Goal: Information Seeking & Learning: Learn about a topic

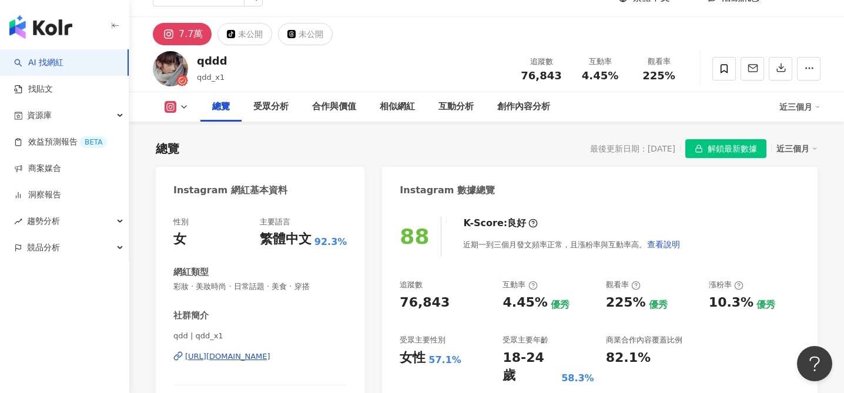
scroll to position [199, 0]
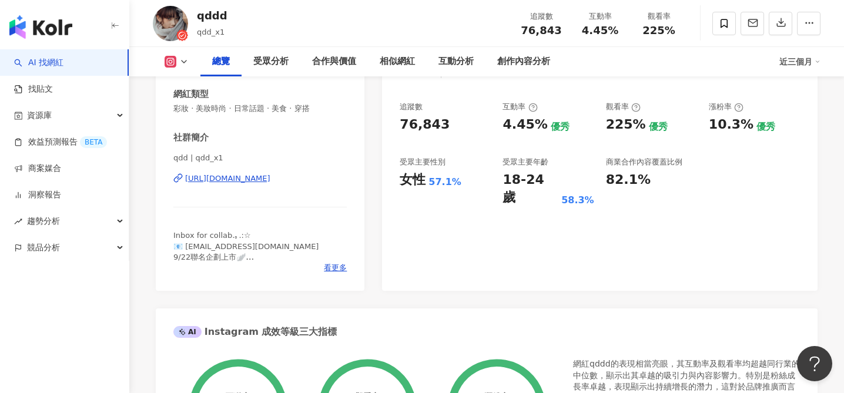
click at [219, 180] on div "https://www.instagram.com/qdd_x1/" at bounding box center [227, 178] width 85 height 11
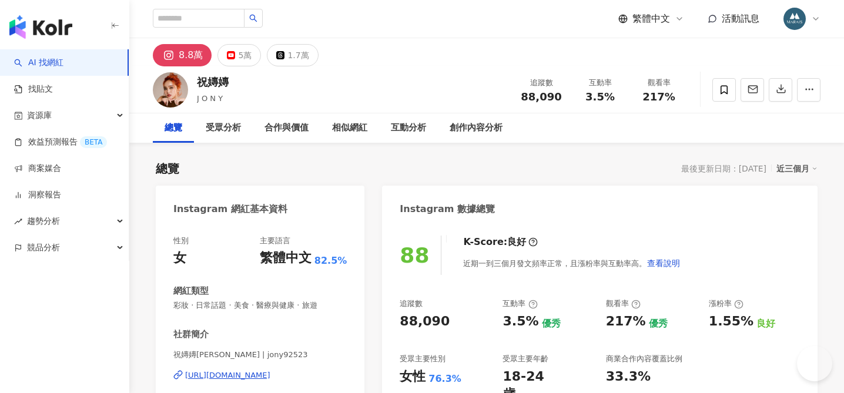
click at [270, 375] on div "https://www.instagram.com/jony92523/" at bounding box center [227, 375] width 85 height 11
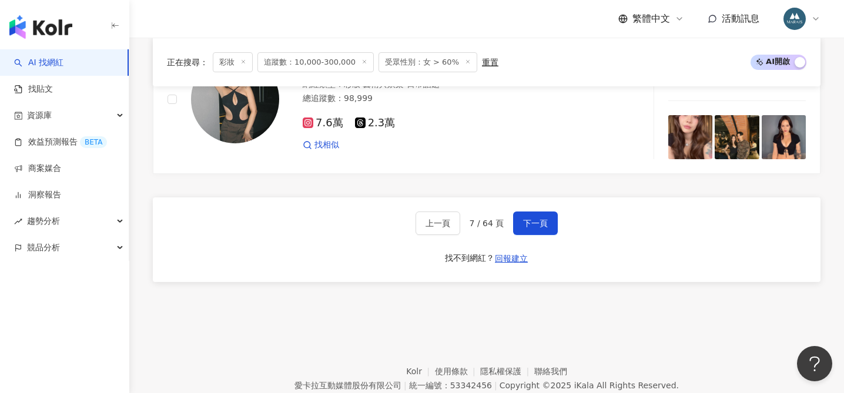
scroll to position [2270, 0]
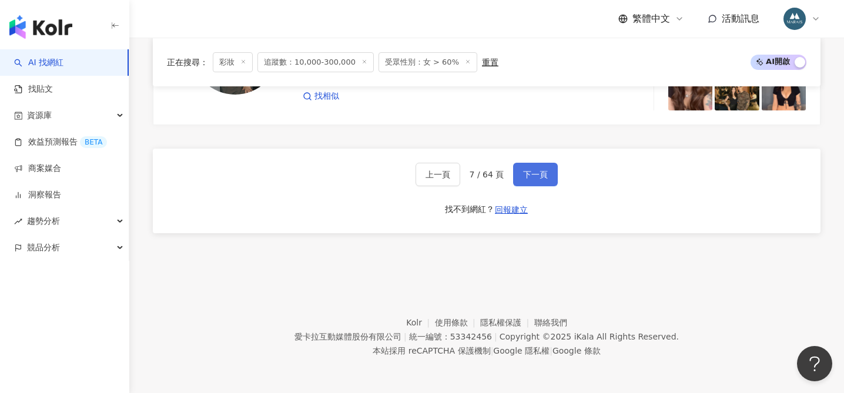
click at [531, 176] on span "下一頁" at bounding box center [535, 174] width 25 height 9
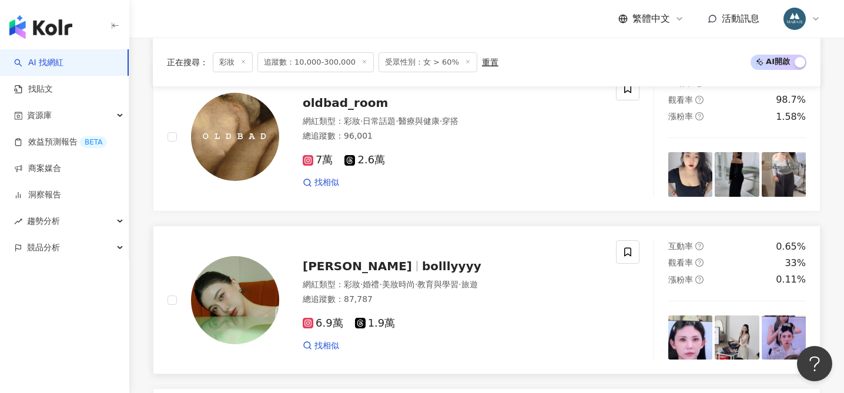
scroll to position [831, 0]
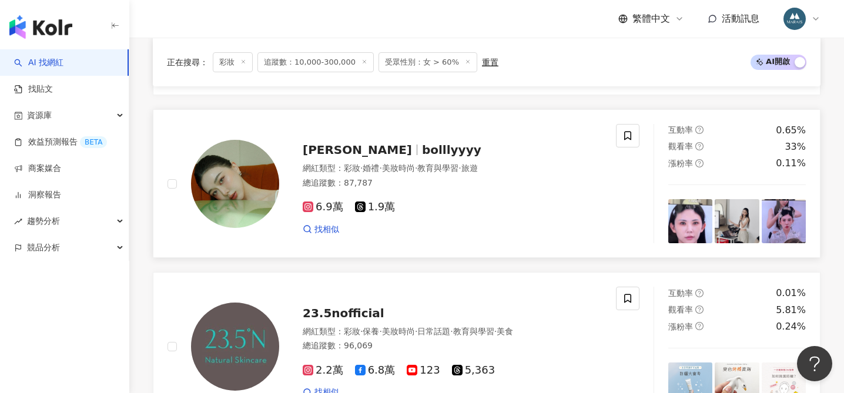
click at [422, 148] on span "bolllyyyy" at bounding box center [451, 150] width 59 height 14
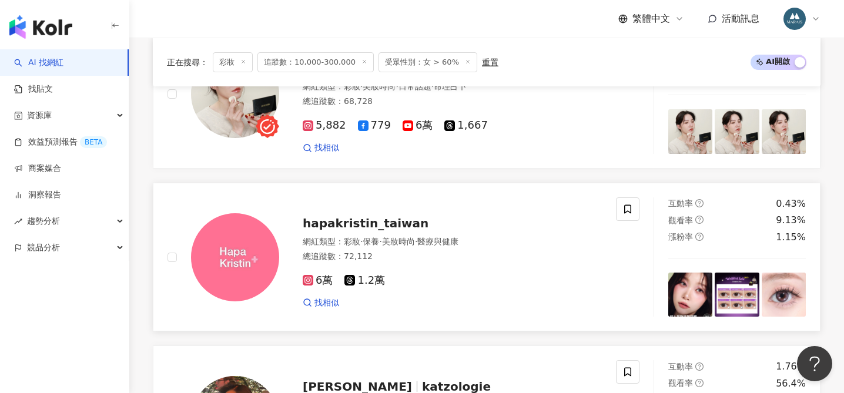
scroll to position [2053, 0]
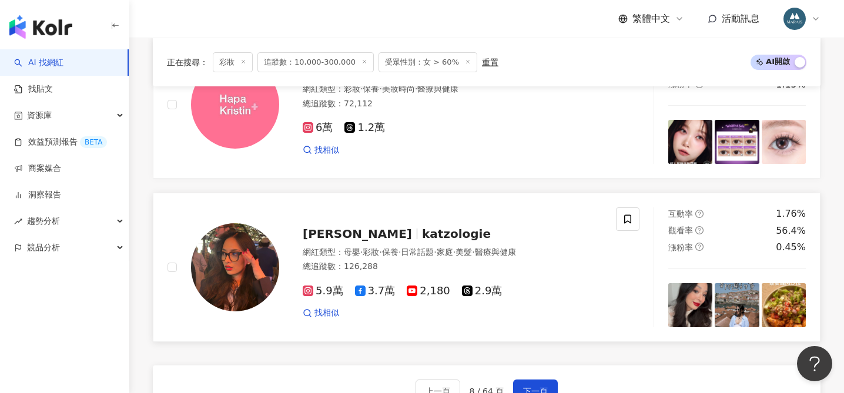
click at [516, 252] on span "醫療與健康" at bounding box center [495, 252] width 41 height 9
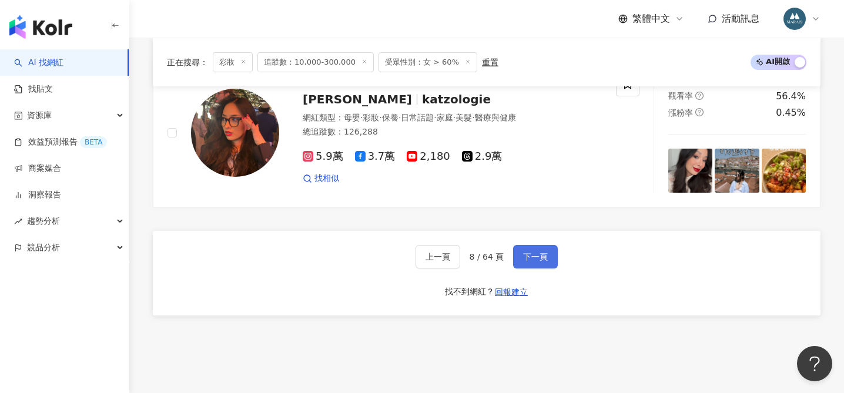
click at [533, 256] on span "下一頁" at bounding box center [535, 256] width 25 height 9
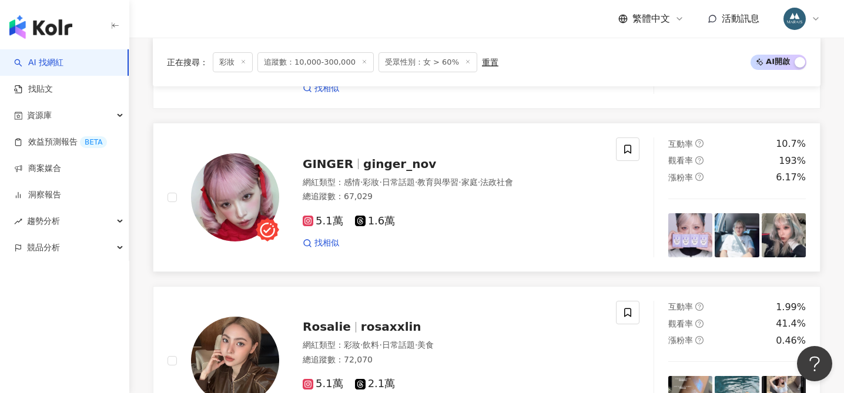
scroll to position [2035, 0]
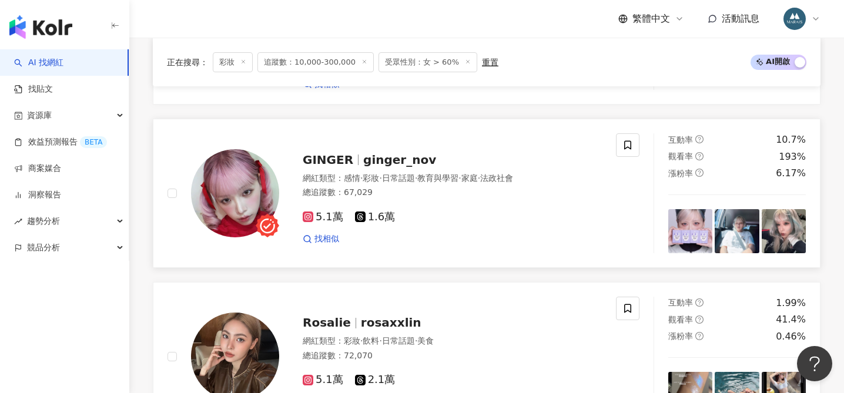
click at [372, 153] on span "ginger_nov" at bounding box center [399, 160] width 73 height 14
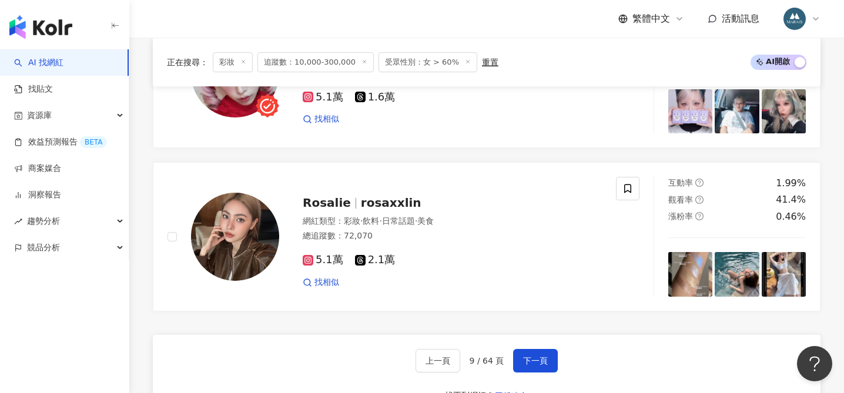
click at [361, 196] on span "rosaxxlin" at bounding box center [391, 203] width 61 height 14
click at [532, 356] on span "下一頁" at bounding box center [535, 360] width 25 height 9
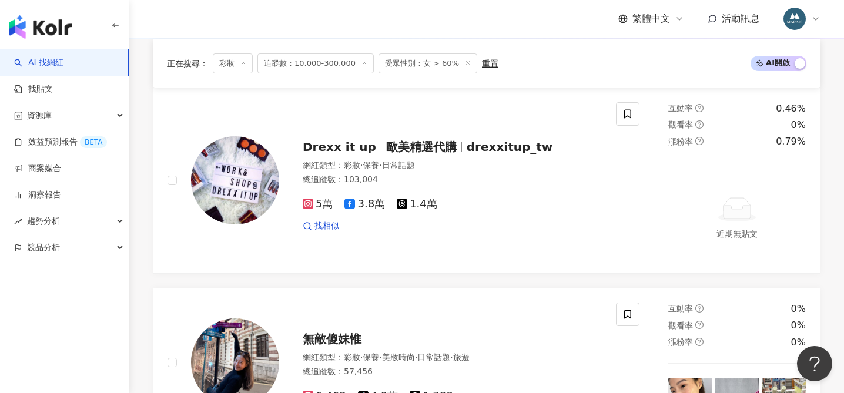
scroll to position [1144, 0]
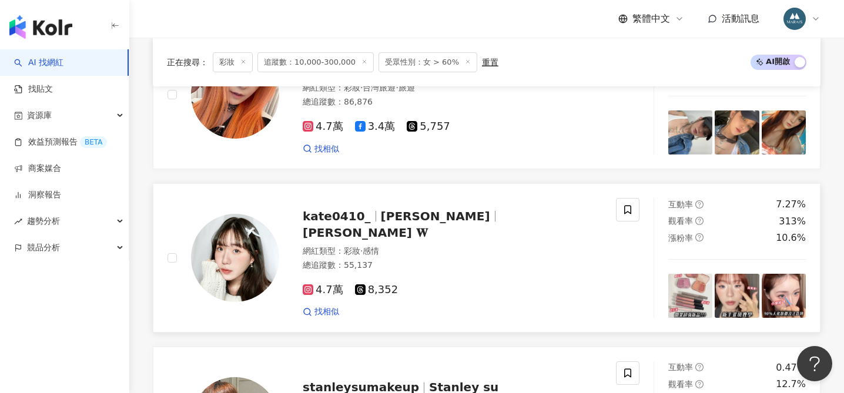
click at [406, 222] on span "王凱特" at bounding box center [435, 216] width 109 height 14
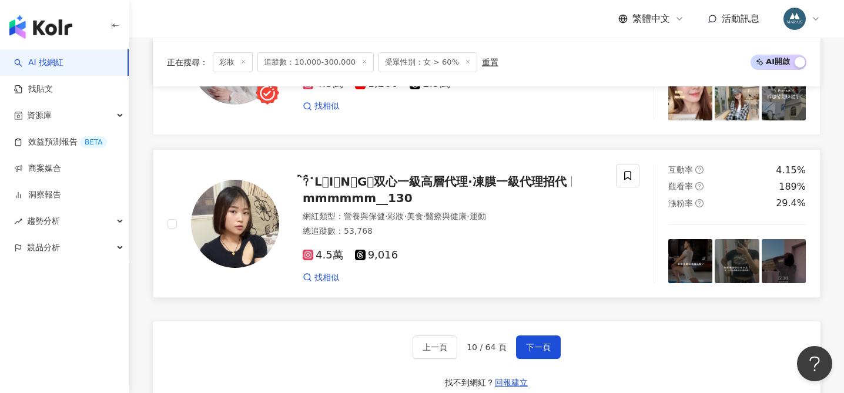
scroll to position [2185, 0]
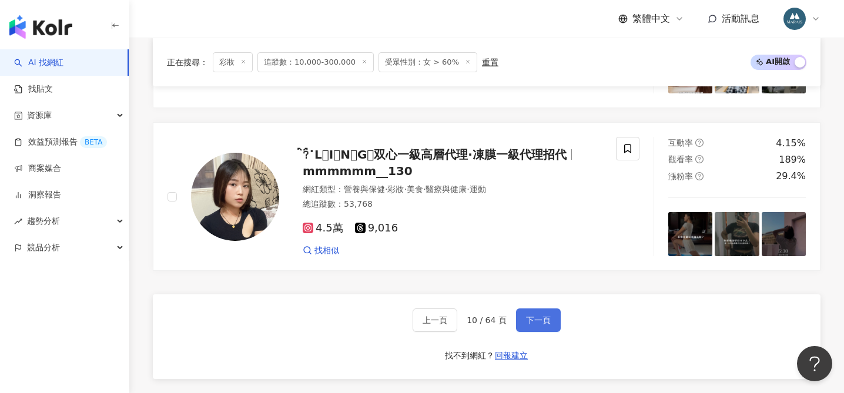
click at [534, 322] on span "下一頁" at bounding box center [538, 320] width 25 height 9
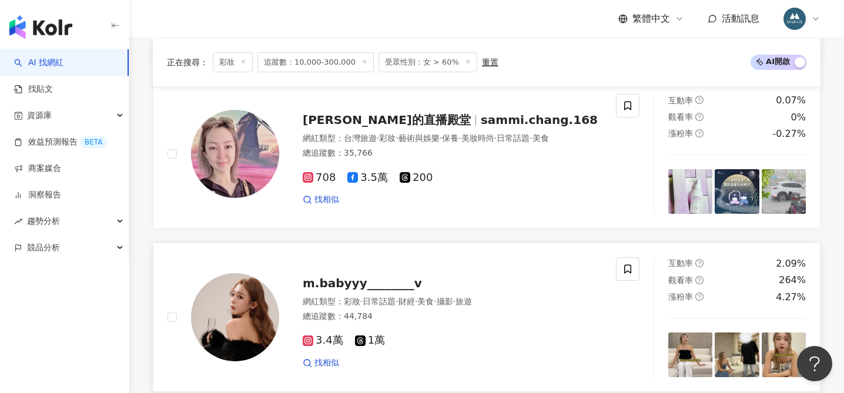
scroll to position [1881, 0]
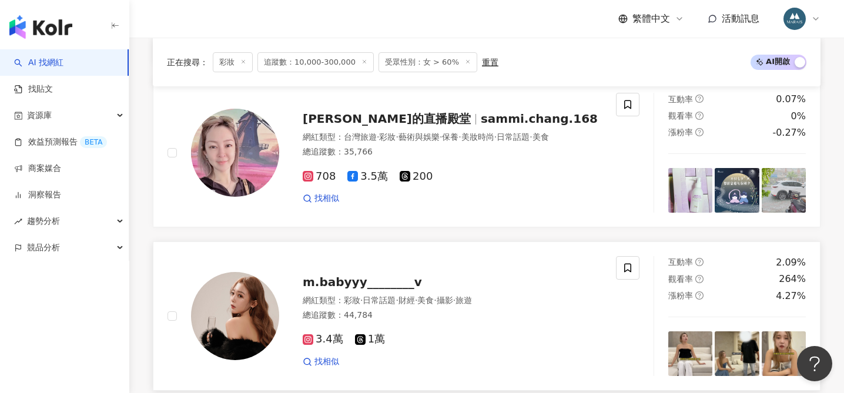
click at [370, 275] on span "m.babyyy________v" at bounding box center [362, 282] width 119 height 14
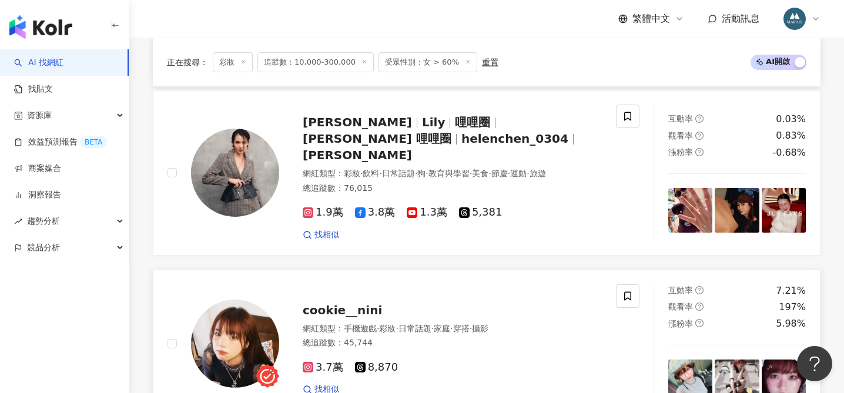
scroll to position [1546, 0]
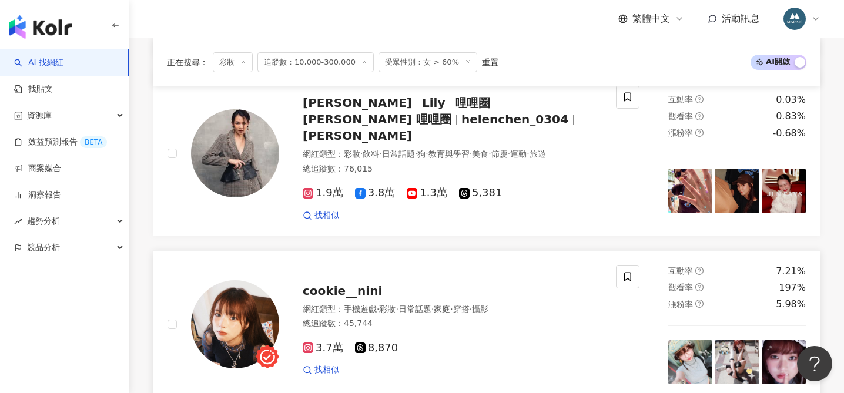
click at [346, 284] on span "cookie__nini" at bounding box center [342, 291] width 79 height 14
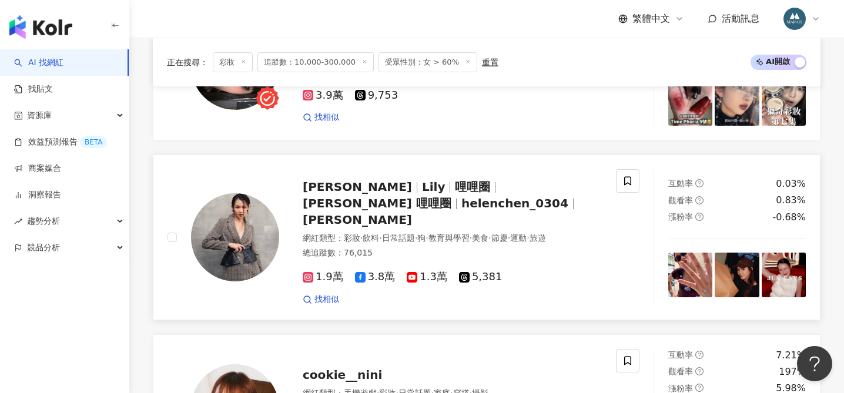
scroll to position [1171, 0]
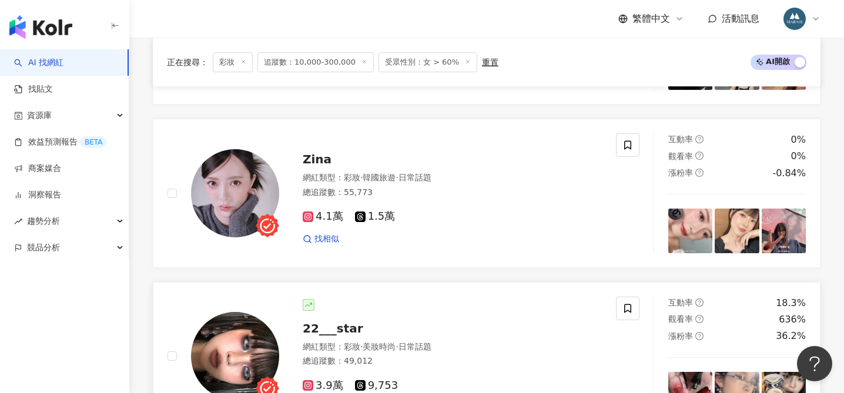
click at [323, 322] on span "22___star" at bounding box center [333, 329] width 61 height 14
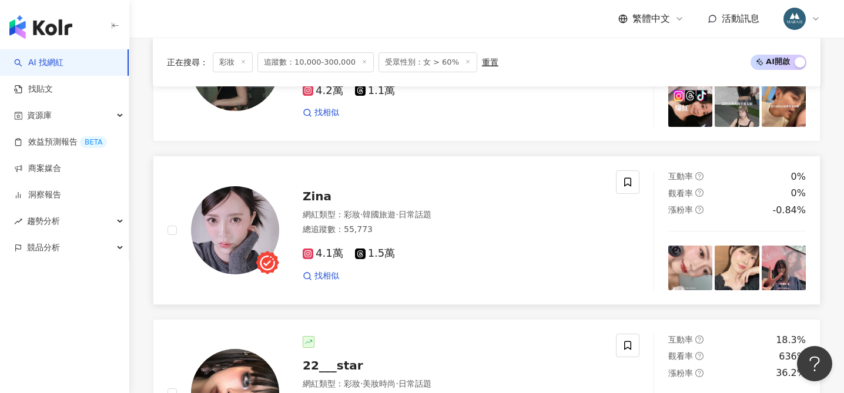
scroll to position [1088, 0]
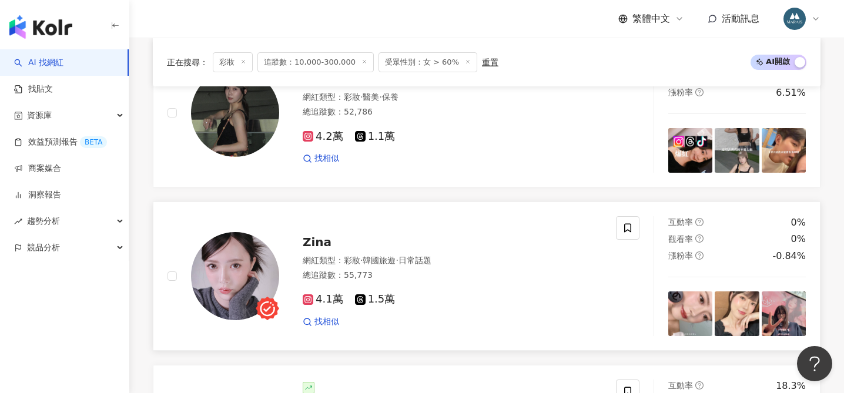
click at [317, 239] on span "Zina" at bounding box center [317, 242] width 29 height 14
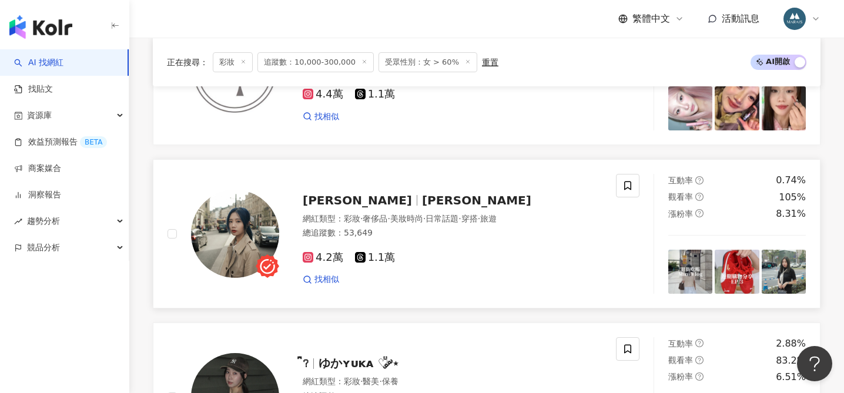
scroll to position [802, 0]
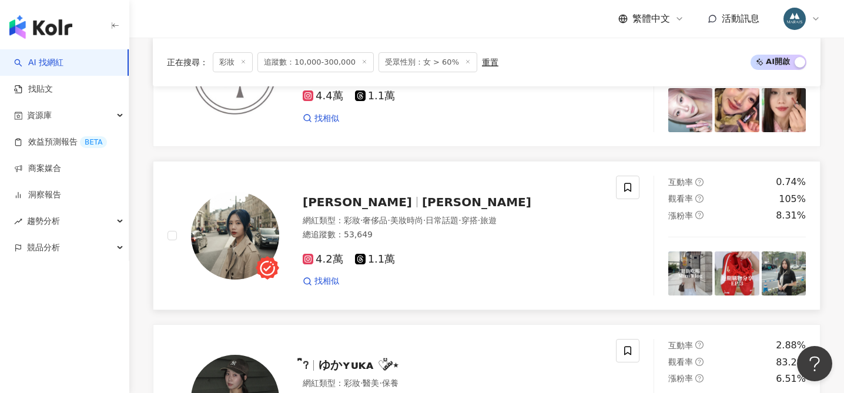
click at [422, 200] on span "黛安娜" at bounding box center [476, 202] width 109 height 14
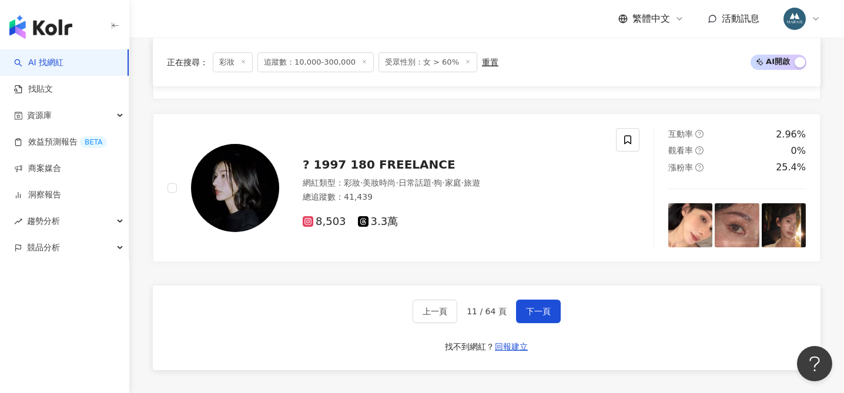
scroll to position [2293, 0]
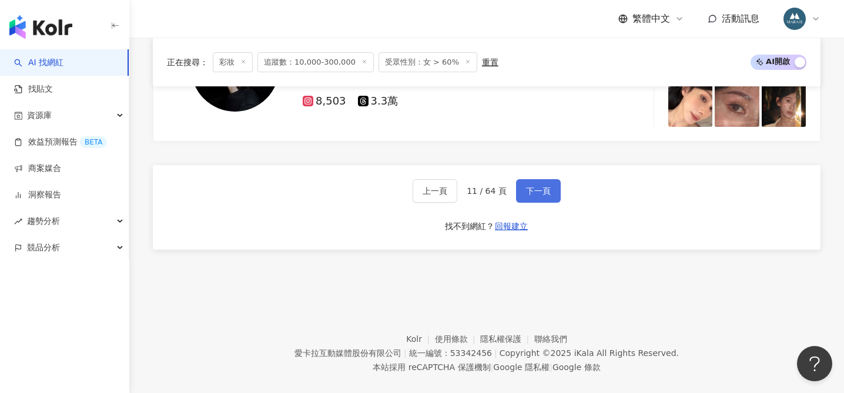
click at [540, 186] on span "下一頁" at bounding box center [538, 190] width 25 height 9
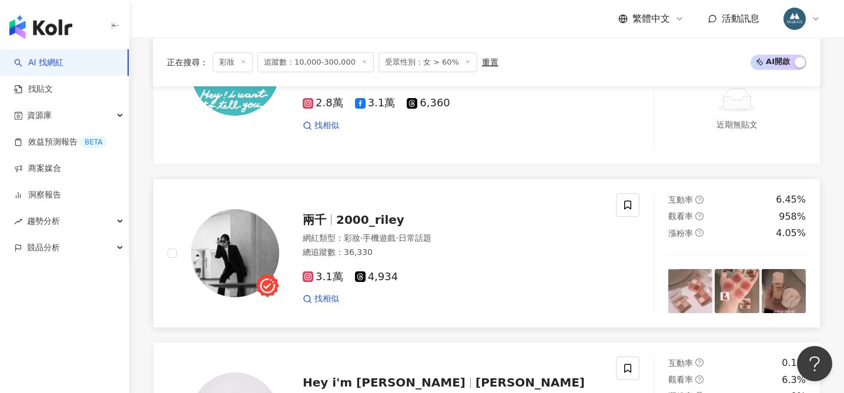
scroll to position [647, 0]
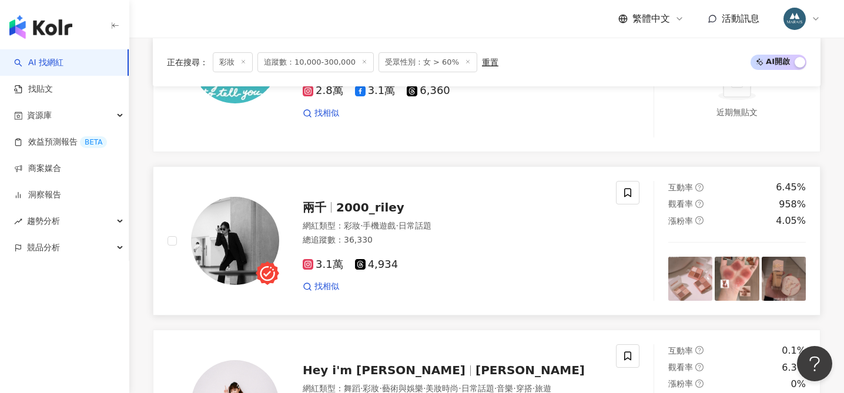
click at [359, 208] on span "2000_riley" at bounding box center [370, 207] width 68 height 14
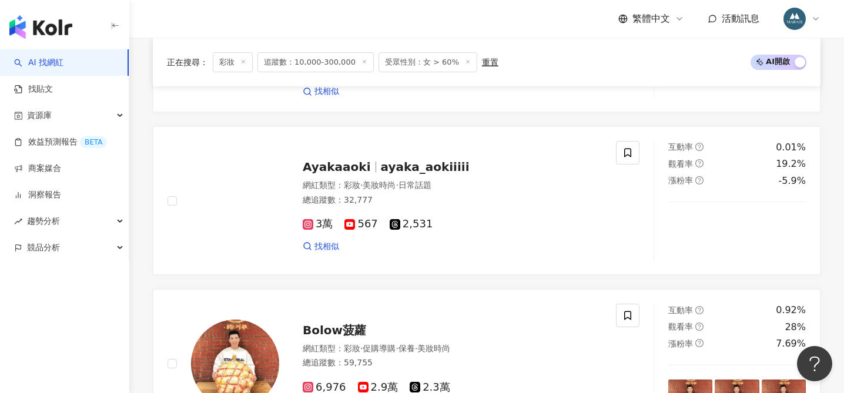
scroll to position [1517, 0]
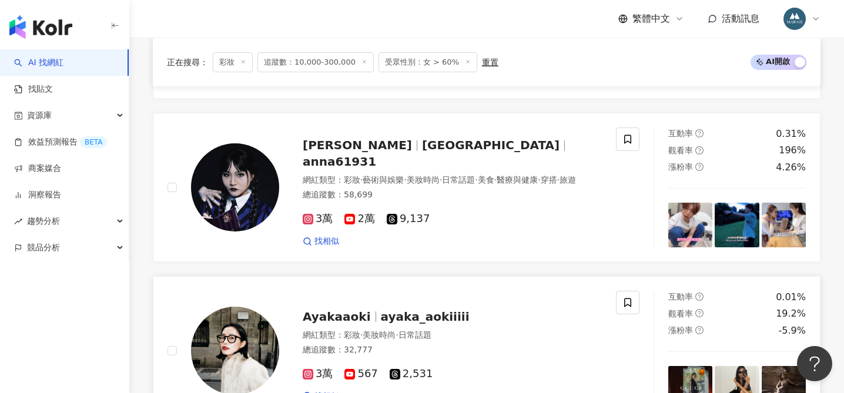
click at [381, 316] on span "ayaka_aokiiiii" at bounding box center [425, 317] width 89 height 14
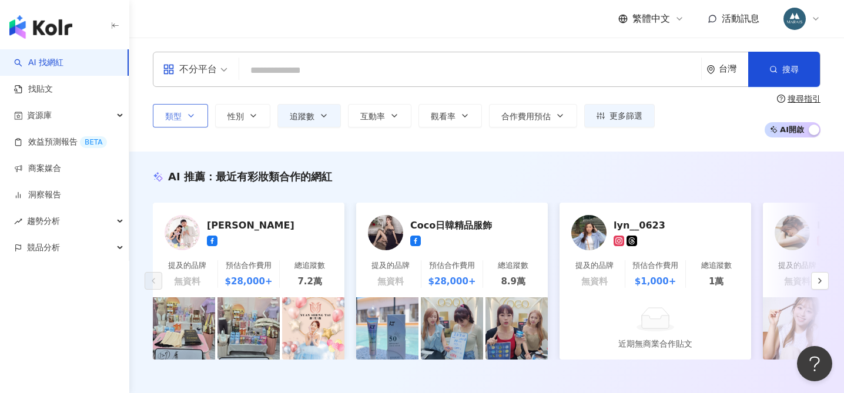
click at [189, 118] on icon "button" at bounding box center [190, 115] width 9 height 9
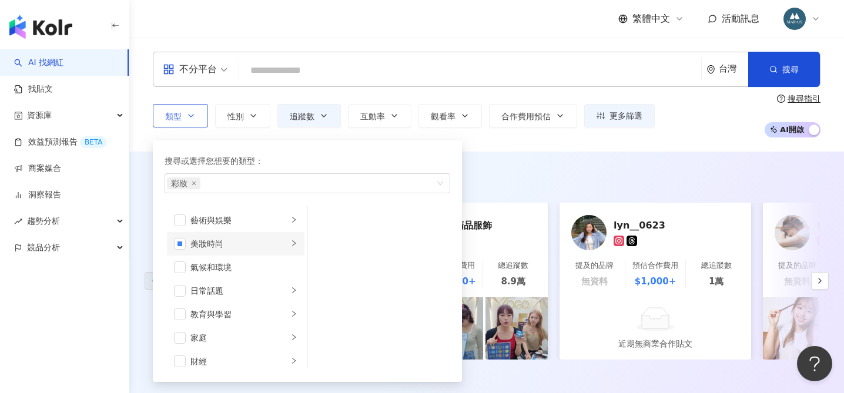
click at [290, 244] on icon "right" at bounding box center [293, 243] width 7 height 7
click at [322, 292] on span "button" at bounding box center [323, 291] width 12 height 12
click at [208, 182] on div "button" at bounding box center [301, 183] width 269 height 9
click at [323, 329] on span "button" at bounding box center [323, 331] width 12 height 12
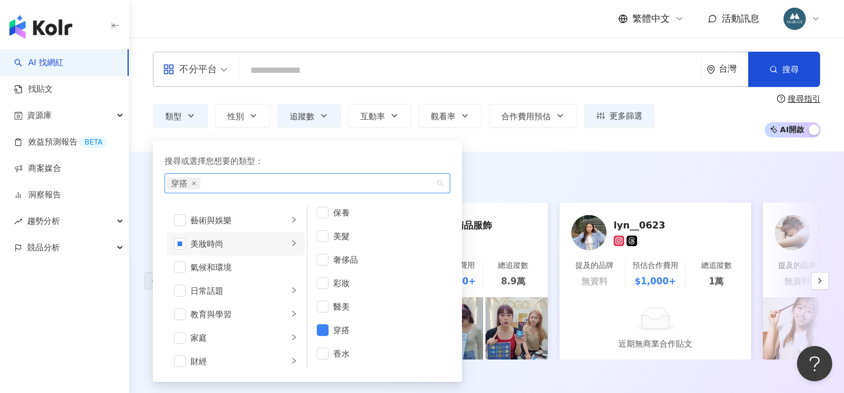
click at [510, 163] on div "AI 推薦 ： 最近有彩妝類合作的網紅 MARC ROCOO 提及的品牌 無資料 預估合作費用 $28,000+ 總追蹤數 7.2萬 Coco日韓精品服飾 提…" at bounding box center [486, 277] width 715 height 250
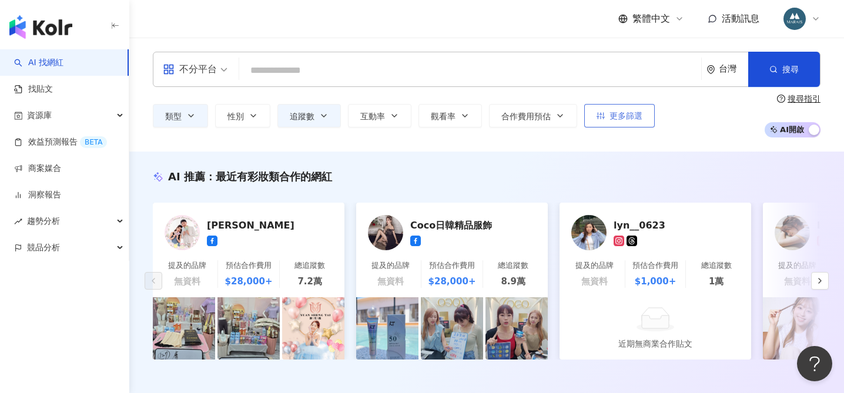
click at [607, 120] on button "更多篩選" at bounding box center [619, 116] width 71 height 24
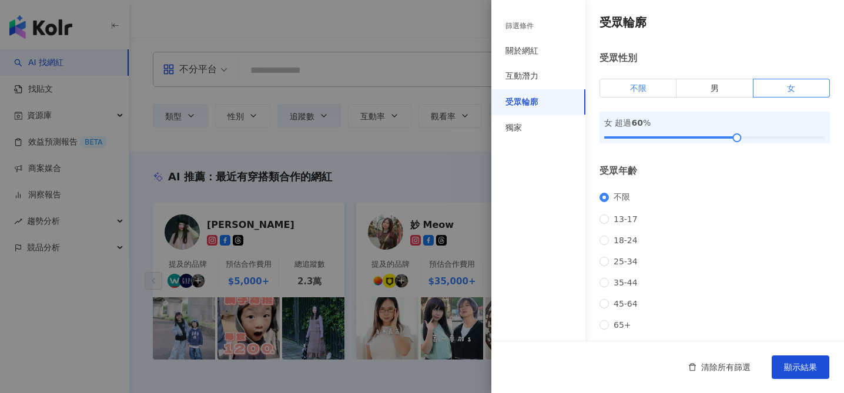
click at [631, 82] on label "不限" at bounding box center [638, 88] width 77 height 19
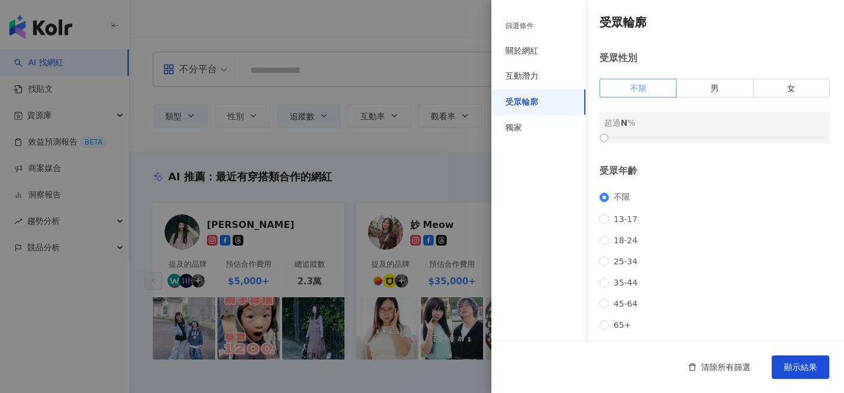
click at [636, 91] on span "不限" at bounding box center [638, 87] width 16 height 9
click at [784, 375] on button "顯示結果" at bounding box center [801, 368] width 58 height 24
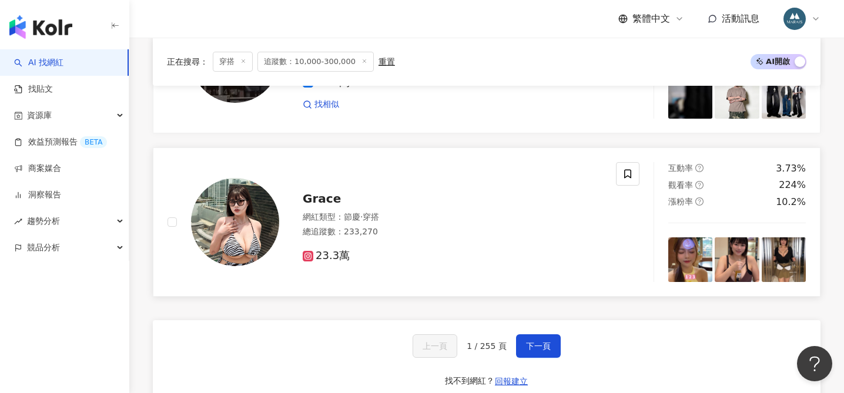
scroll to position [2134, 0]
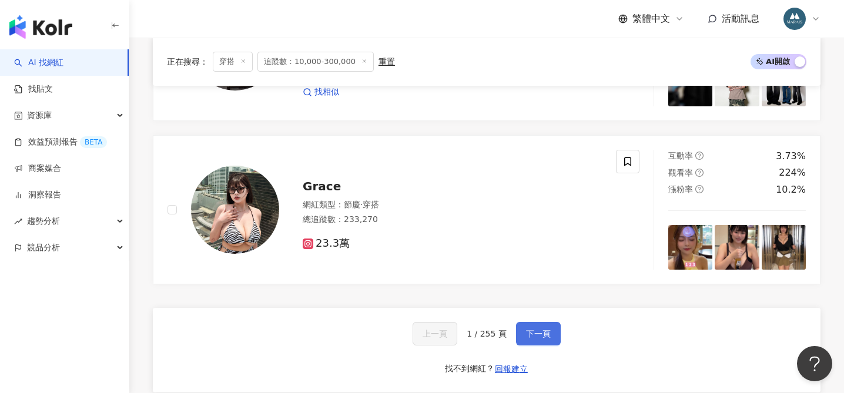
click at [531, 332] on span "下一頁" at bounding box center [538, 333] width 25 height 9
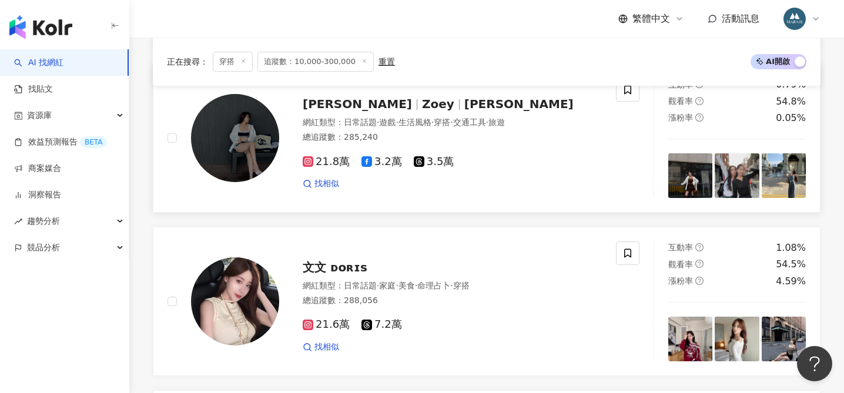
scroll to position [1506, 0]
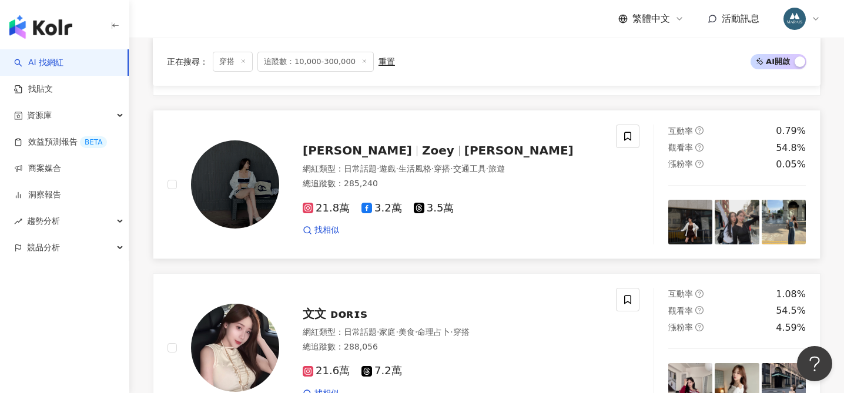
click at [422, 148] on span "Zoey" at bounding box center [438, 150] width 32 height 14
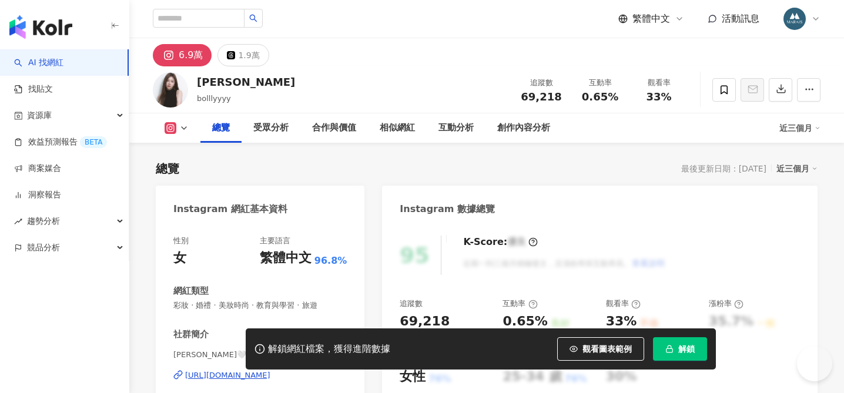
click at [295, 262] on div "性別 女 主要語言 繁體中文 96.8% 網紅類型 彩妝 · 婚禮 · 美妝時尚 · 教育與學習 · 旅遊 社群簡介 Bolly Wu🤍 Makeup Art…" at bounding box center [259, 353] width 173 height 235
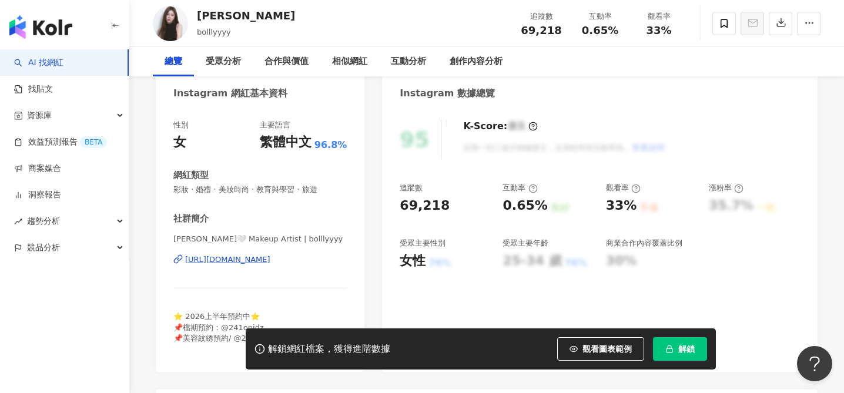
click at [270, 259] on div "https://www.instagram.com/bolllyyyy/" at bounding box center [227, 260] width 85 height 11
click at [667, 350] on icon "button" at bounding box center [670, 349] width 8 height 8
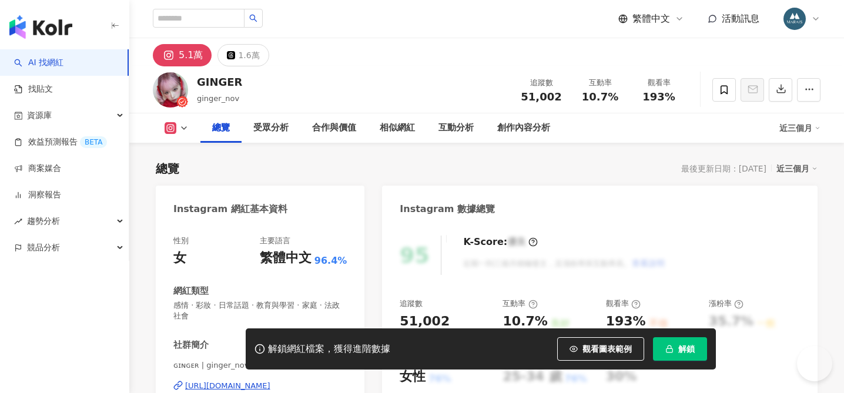
click at [254, 381] on div "https://www.instagram.com/ginger_nov/" at bounding box center [227, 386] width 85 height 11
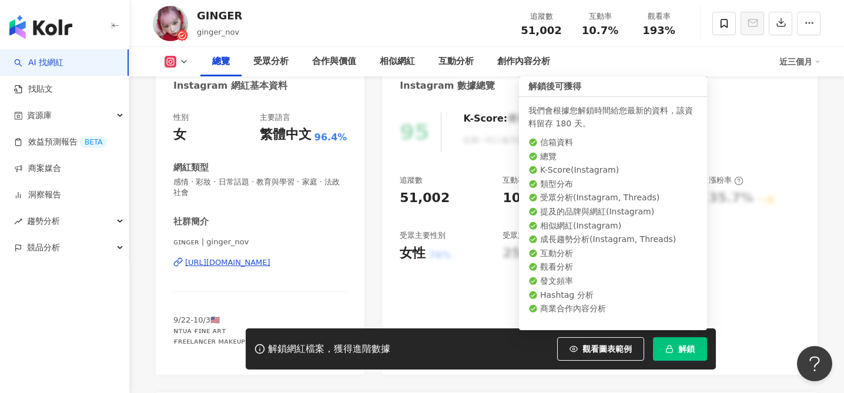
click at [677, 350] on button "解鎖" at bounding box center [680, 349] width 54 height 24
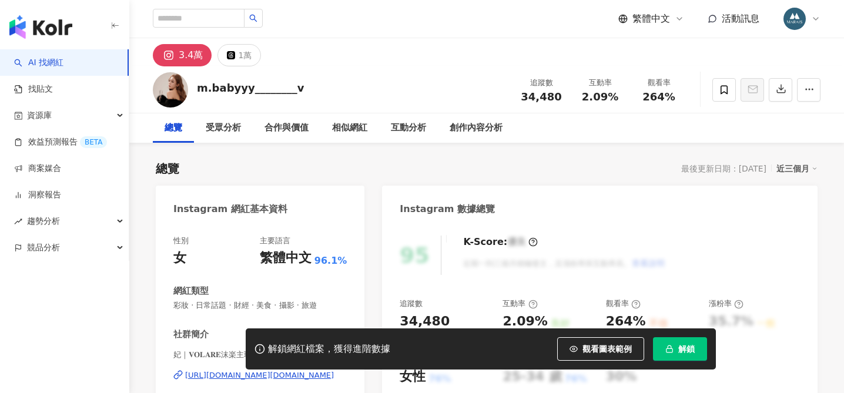
scroll to position [125, 0]
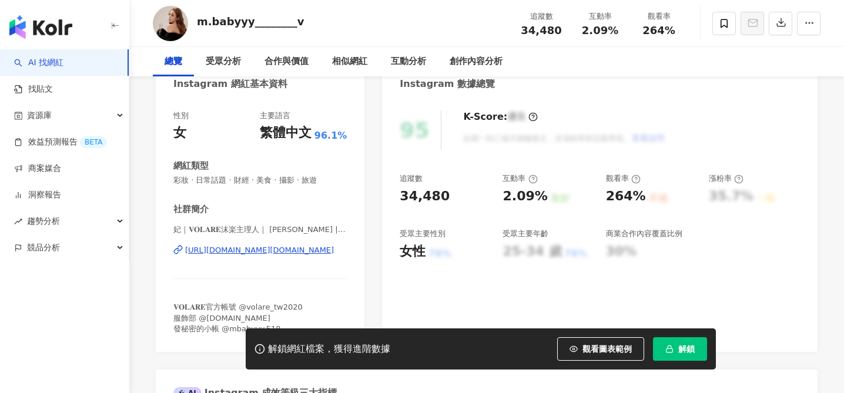
click at [267, 252] on div "[URL][DOMAIN_NAME][DOMAIN_NAME]" at bounding box center [259, 250] width 149 height 11
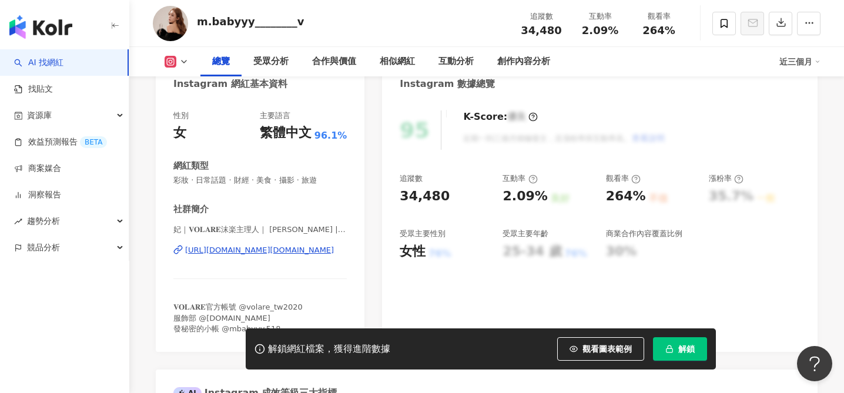
scroll to position [0, 0]
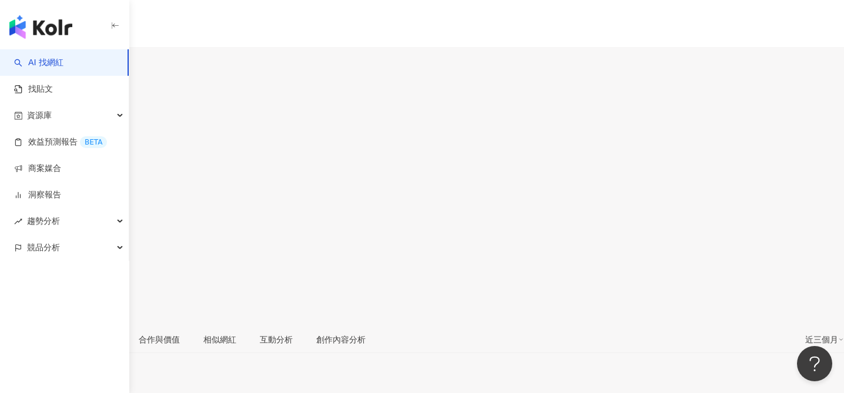
scroll to position [36, 0]
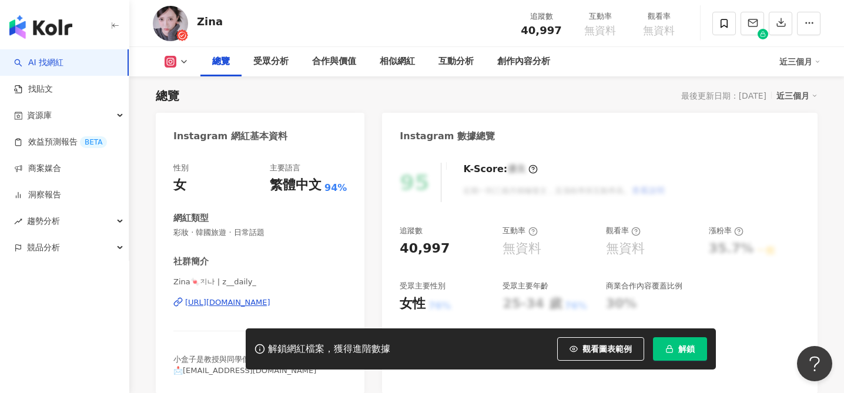
scroll to position [84, 0]
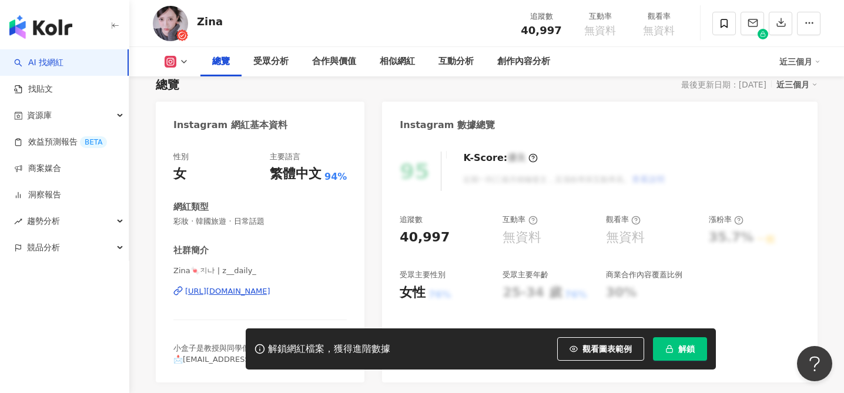
click at [245, 291] on div "https://www.instagram.com/z__daily_/" at bounding box center [227, 291] width 85 height 11
click at [669, 340] on button "解鎖" at bounding box center [680, 349] width 54 height 24
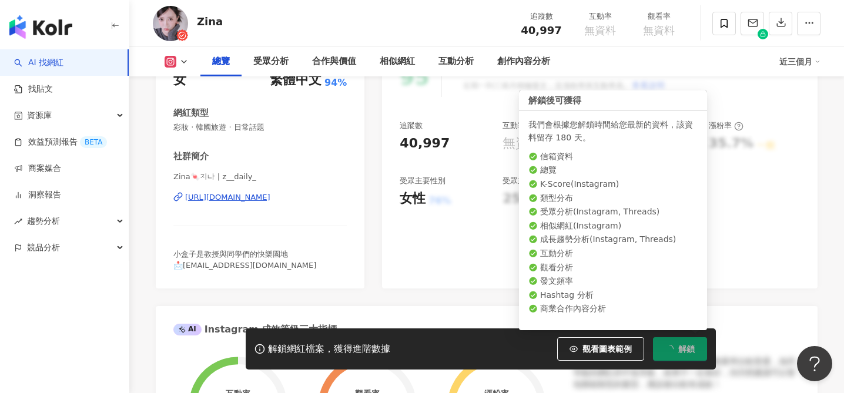
scroll to position [179, 0]
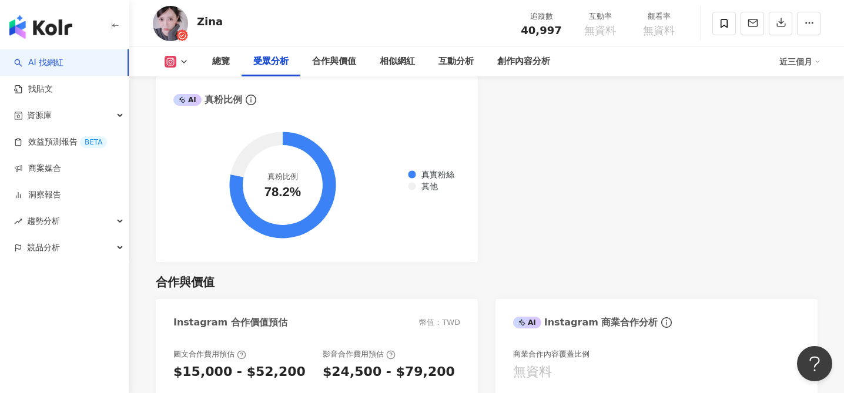
scroll to position [1021, 0]
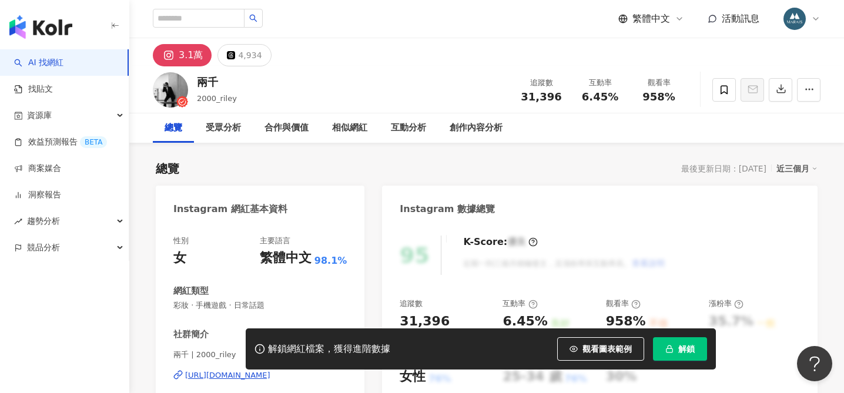
click at [269, 370] on div "[URL][DOMAIN_NAME]" at bounding box center [227, 375] width 85 height 11
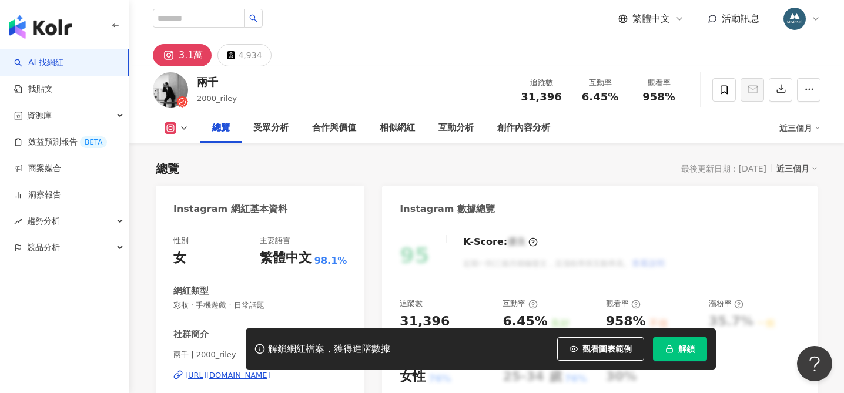
scroll to position [126, 0]
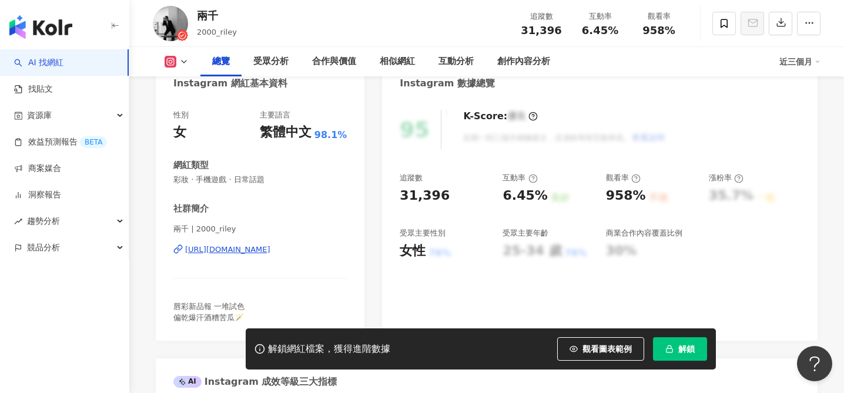
click at [695, 346] on button "解鎖" at bounding box center [680, 349] width 54 height 24
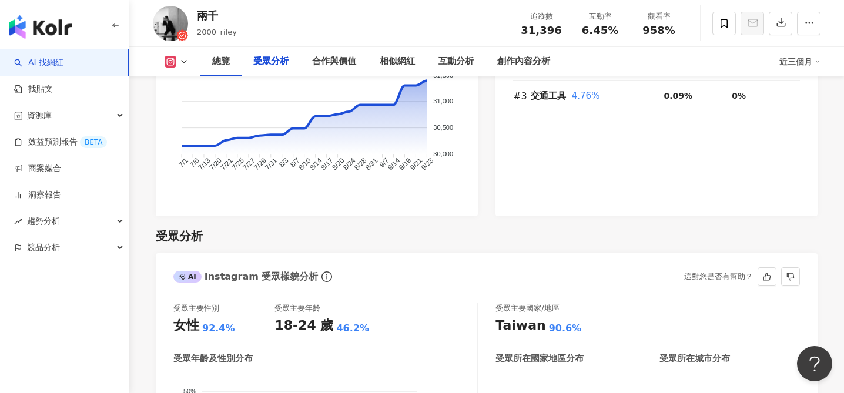
scroll to position [1111, 0]
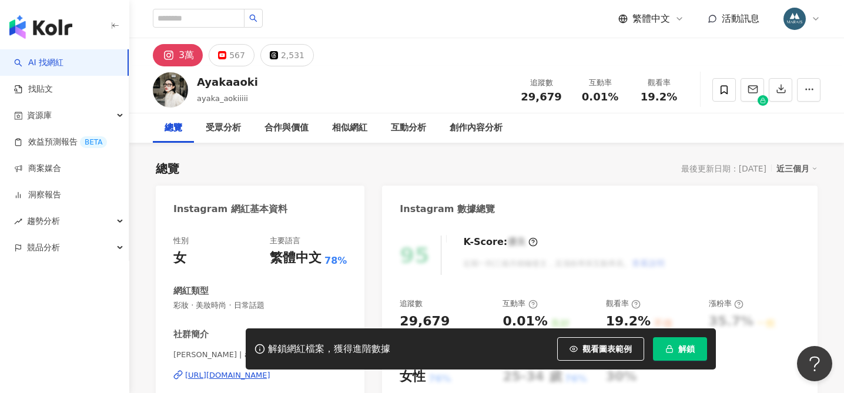
scroll to position [153, 0]
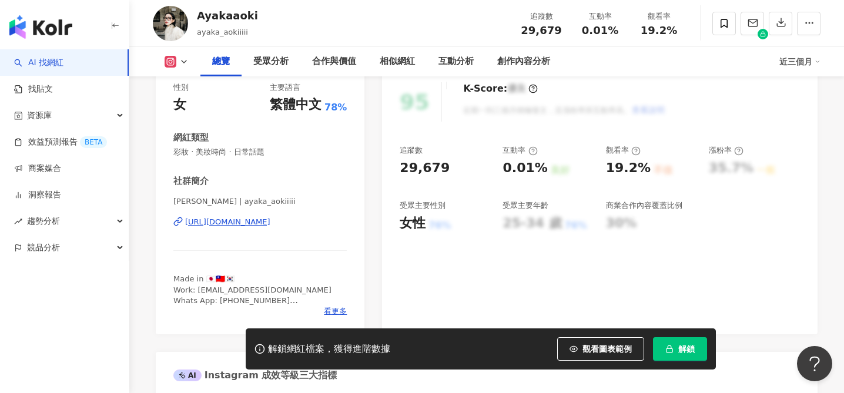
click at [684, 351] on span "解鎖" at bounding box center [686, 349] width 16 height 9
click at [677, 349] on button "解鎖" at bounding box center [680, 349] width 54 height 24
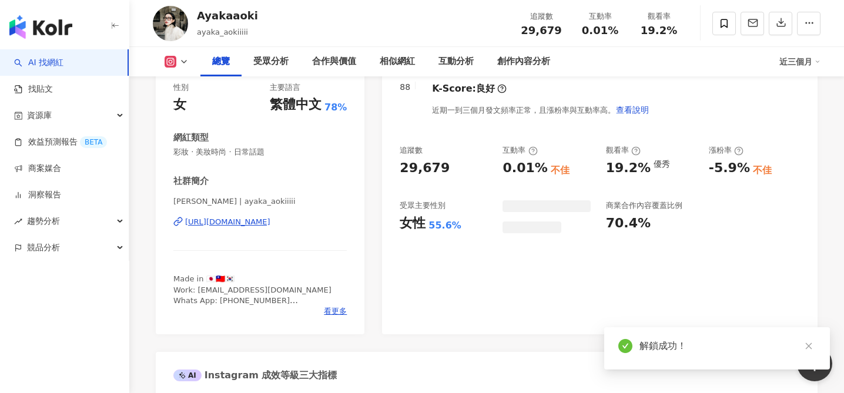
scroll to position [258, 0]
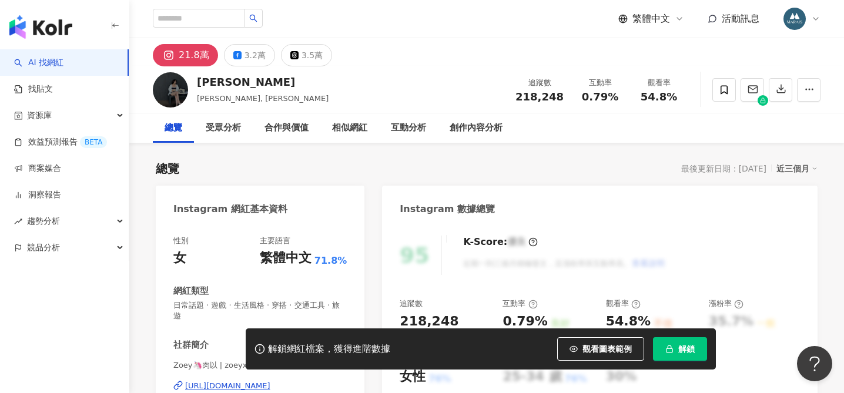
scroll to position [242, 0]
